Goal: Contribute content: Contribute content

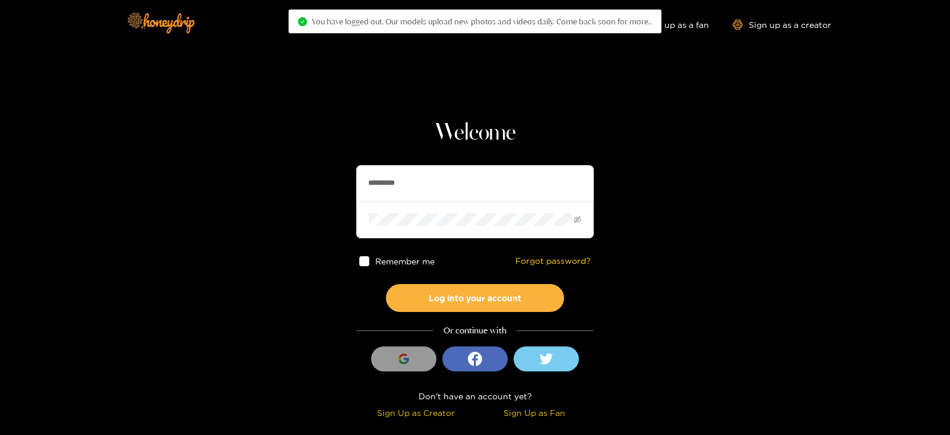
drag, startPoint x: 0, startPoint y: 0, endPoint x: 288, endPoint y: 211, distance: 357.2
click at [288, 211] on section "Welcome ********* Remember me Forgot password? Log into your account Or continu…" at bounding box center [475, 211] width 950 height 422
type input "*******"
click at [386, 284] on button "Log into your account" at bounding box center [475, 298] width 178 height 28
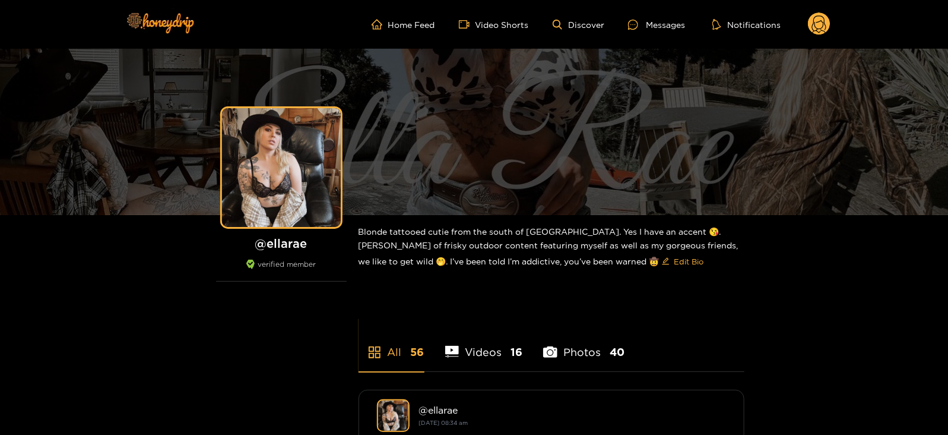
click at [815, 24] on icon at bounding box center [819, 25] width 14 height 21
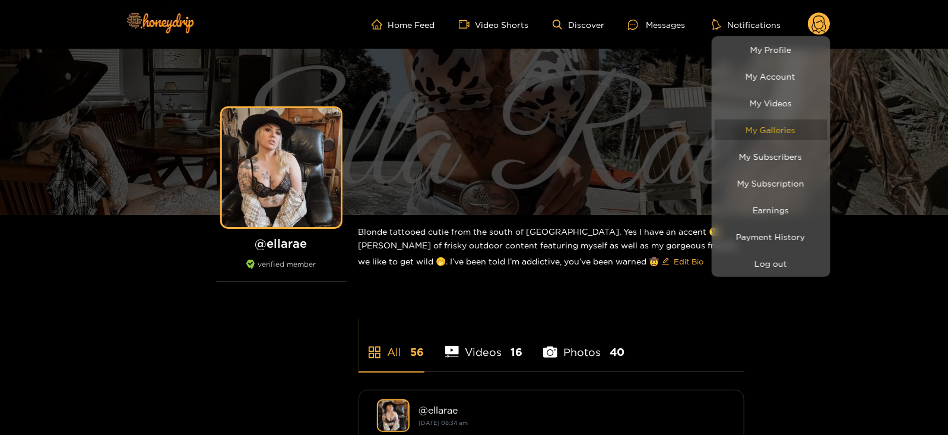
click at [753, 131] on link "My Galleries" at bounding box center [771, 129] width 113 height 21
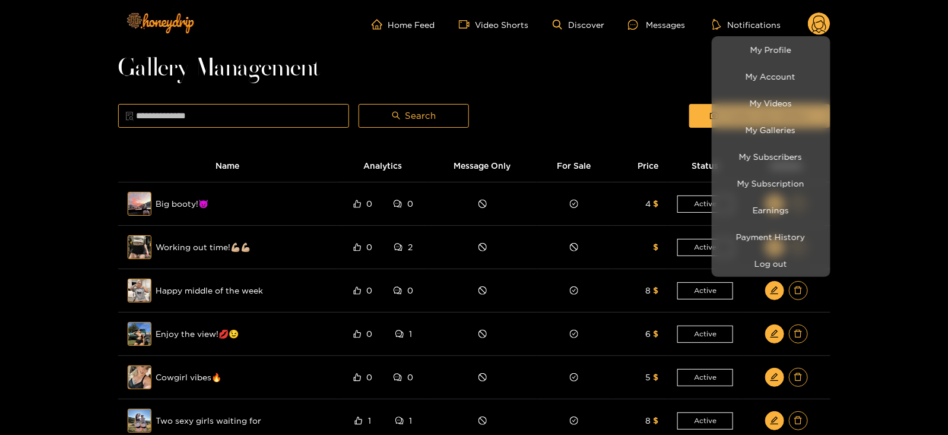
click at [664, 106] on div at bounding box center [474, 217] width 948 height 435
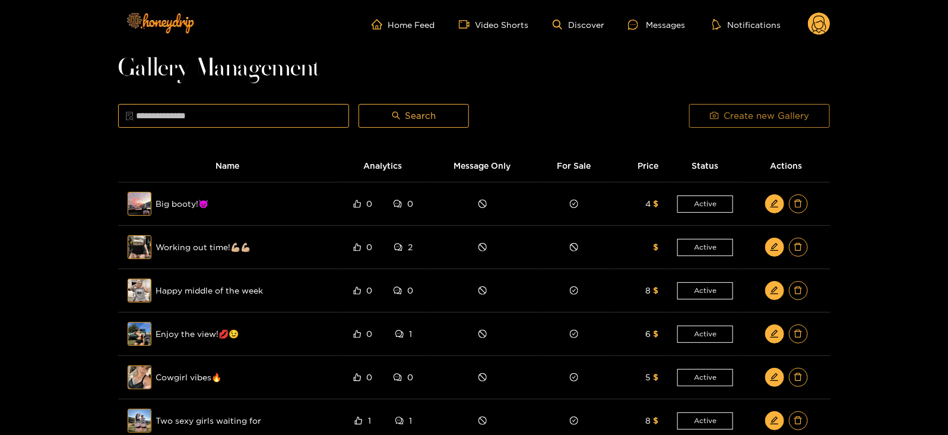
click at [703, 118] on button "Create new Gallery" at bounding box center [759, 116] width 141 height 24
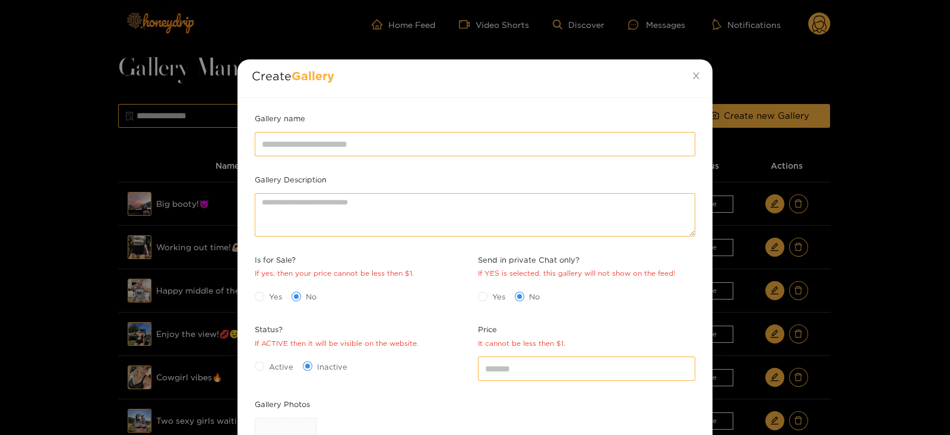
scroll to position [172, 0]
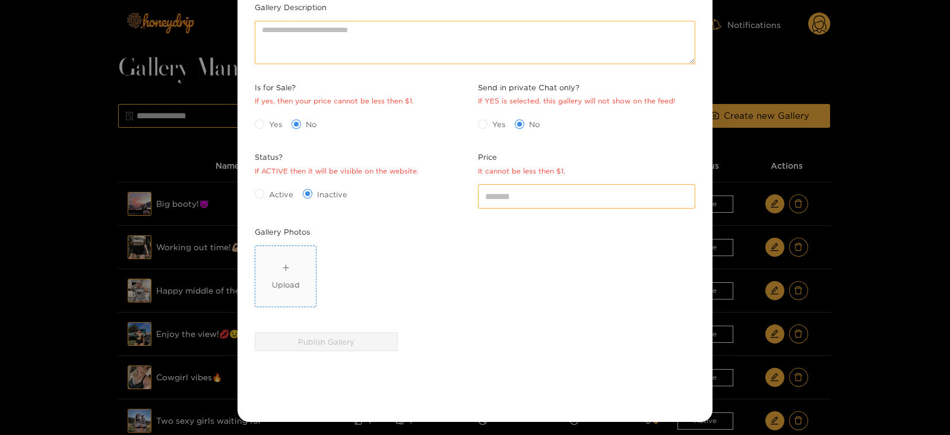
click at [297, 267] on div "Upload" at bounding box center [286, 276] width 28 height 29
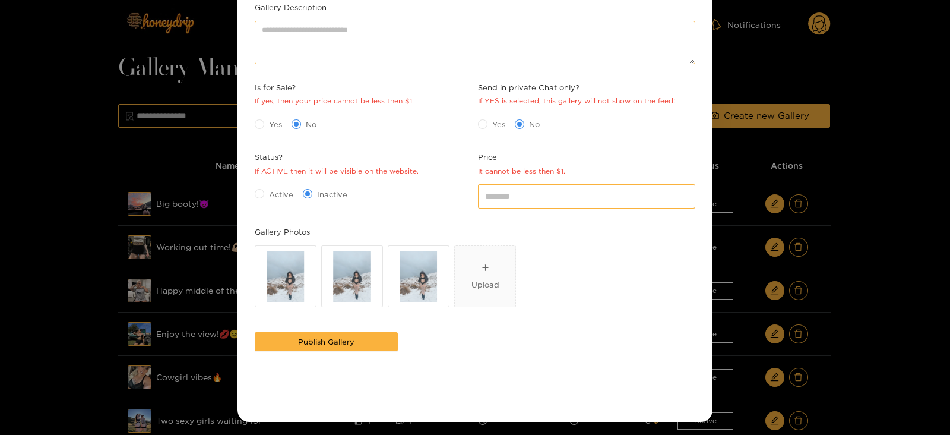
click at [276, 204] on div "Active Inactive" at bounding box center [363, 193] width 223 height 25
click at [265, 196] on span "Active" at bounding box center [281, 194] width 34 height 12
click at [267, 130] on div "Yes No" at bounding box center [363, 124] width 217 height 19
click at [512, 188] on input "*" at bounding box center [586, 196] width 217 height 24
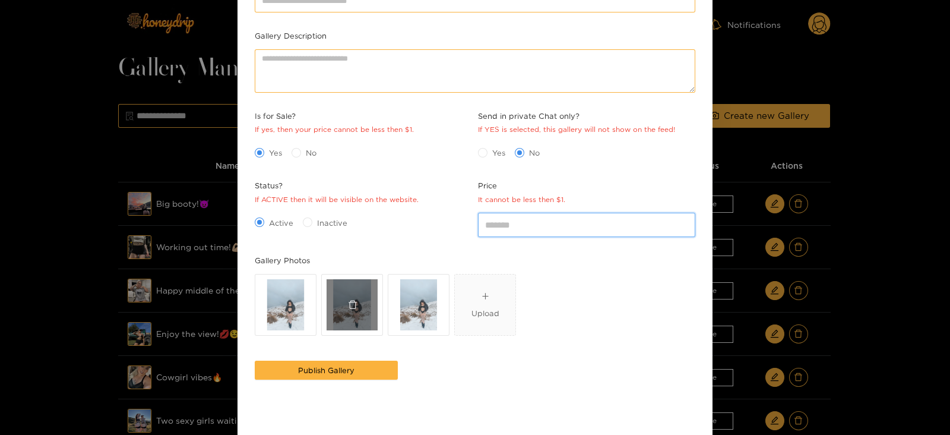
scroll to position [142, 0]
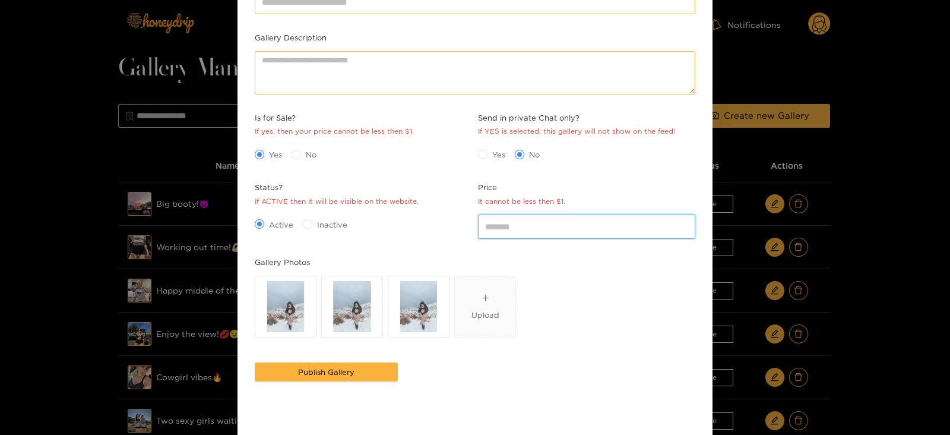
type input "*"
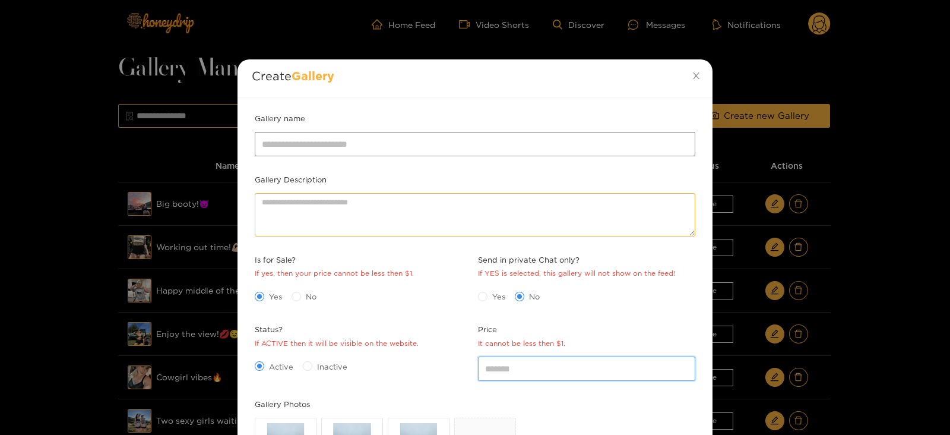
type input "*"
click at [309, 148] on input "Gallery name" at bounding box center [475, 144] width 440 height 24
click at [321, 129] on div at bounding box center [475, 144] width 446 height 30
click at [338, 138] on input "Gallery name" at bounding box center [475, 144] width 440 height 24
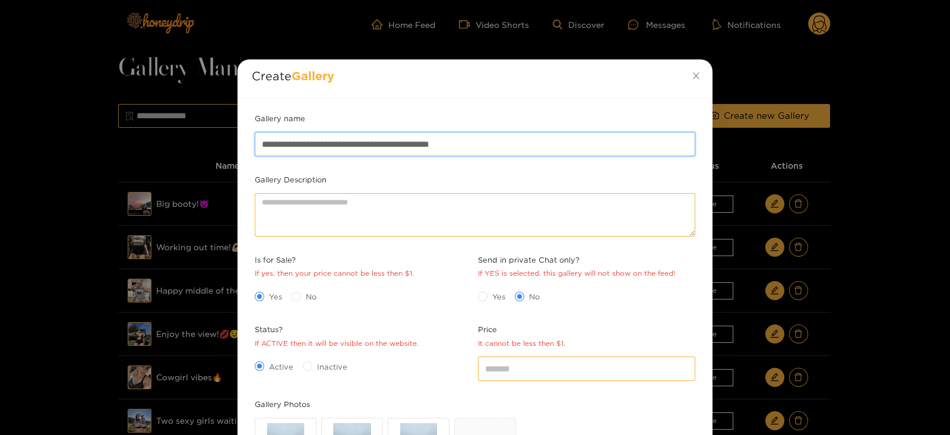
drag, startPoint x: 427, startPoint y: 141, endPoint x: 20, endPoint y: 215, distance: 414.1
click at [20, 215] on div "**********" at bounding box center [475, 217] width 950 height 435
paste input "**"
type input "**********"
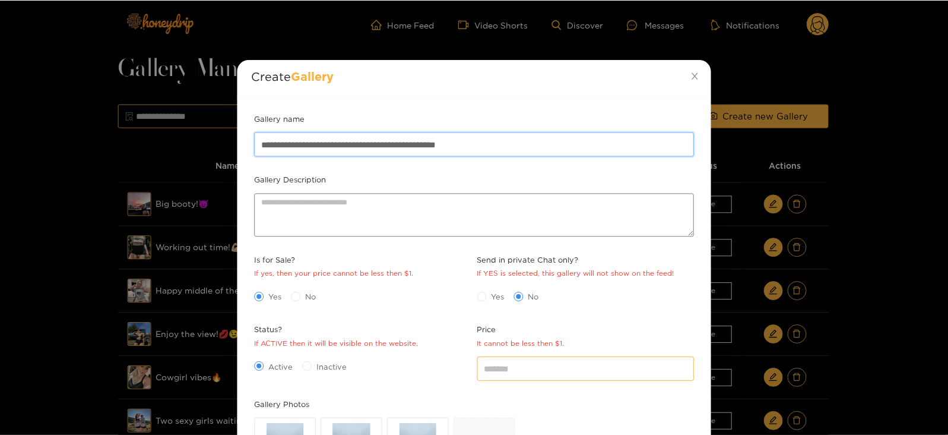
scroll to position [172, 0]
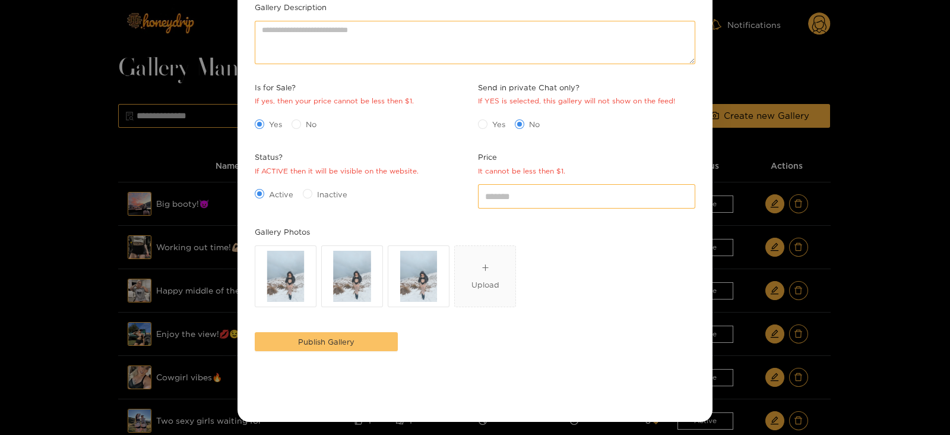
click at [315, 332] on button "Publish Gallery" at bounding box center [326, 341] width 143 height 19
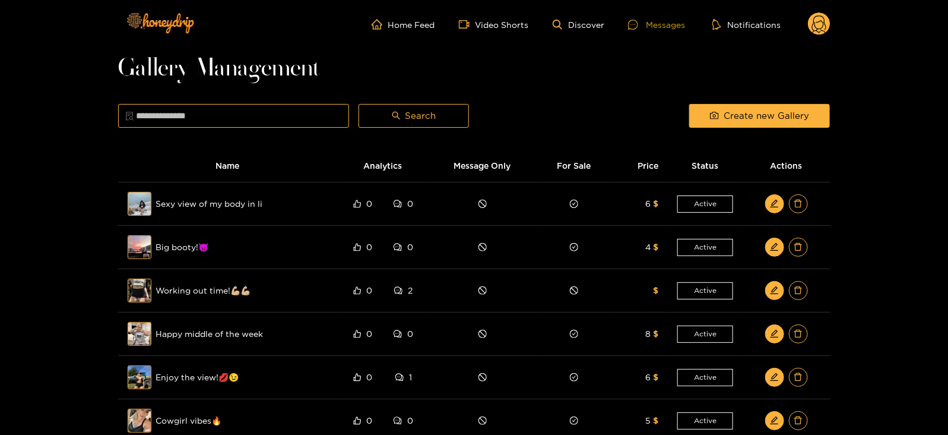
click at [657, 19] on div "Messages" at bounding box center [656, 25] width 57 height 14
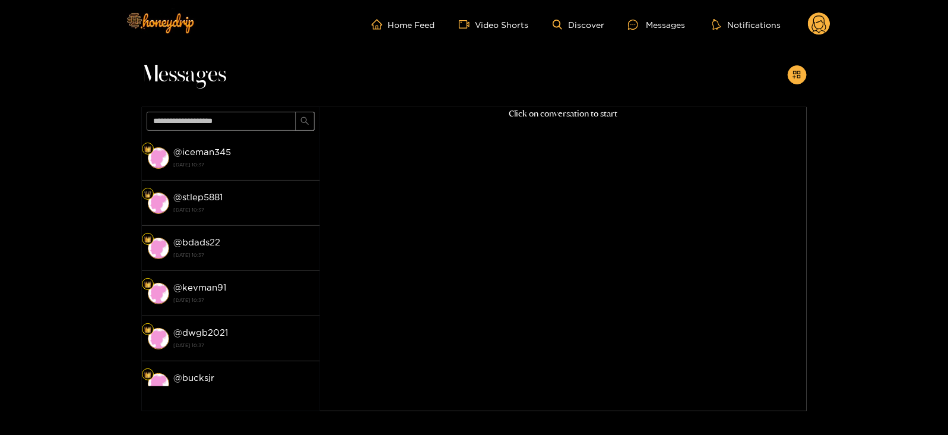
click at [813, 24] on icon at bounding box center [819, 25] width 14 height 21
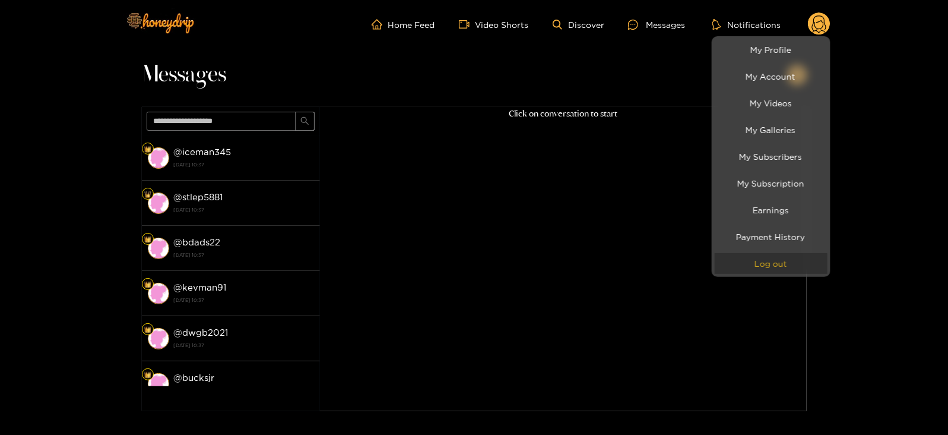
click at [731, 259] on button "Log out" at bounding box center [771, 263] width 113 height 21
